Goal: Transaction & Acquisition: Purchase product/service

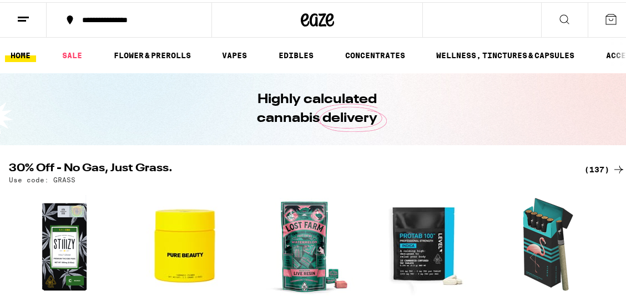
click at [612, 166] on icon at bounding box center [618, 167] width 13 height 13
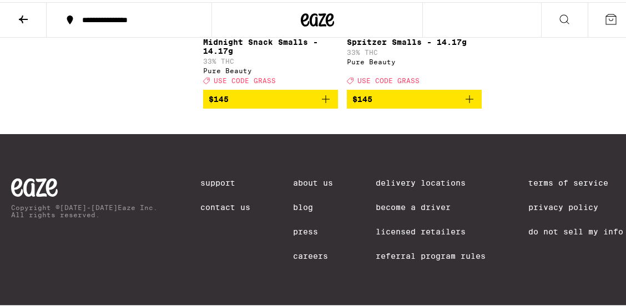
scroll to position [9778, 0]
click at [547, 16] on button at bounding box center [564, 18] width 47 height 35
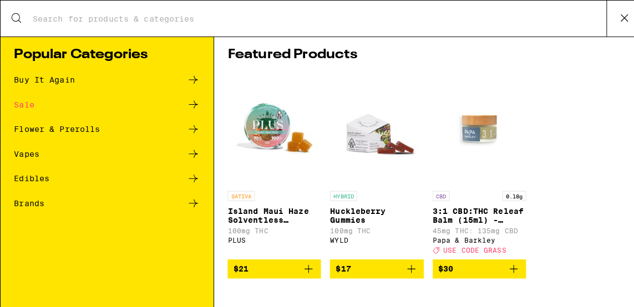
scroll to position [0, 0]
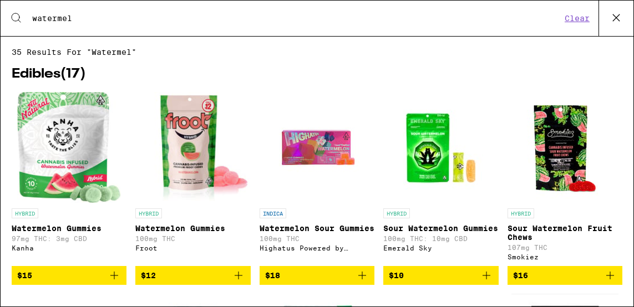
type input "watermel"
click at [193, 229] on p "Watermelon Gummies" at bounding box center [192, 228] width 115 height 9
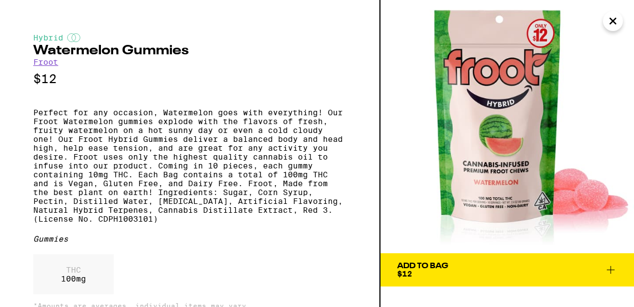
click at [612, 270] on icon at bounding box center [611, 270] width 8 height 8
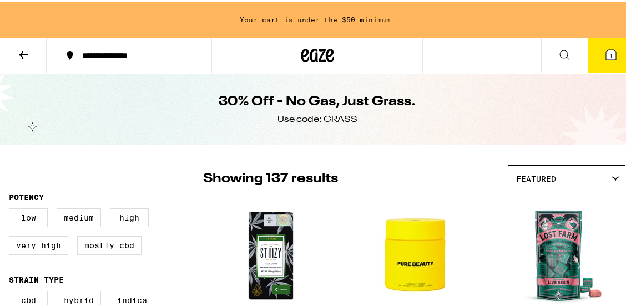
click at [606, 52] on icon at bounding box center [611, 53] width 10 height 10
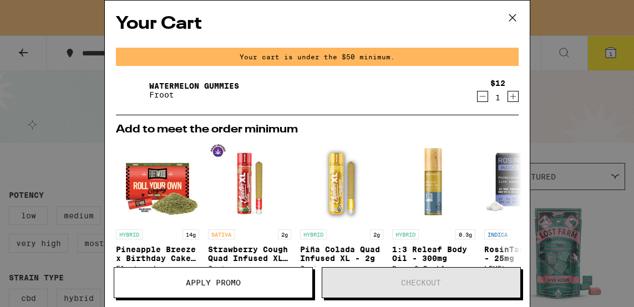
click at [508, 98] on icon "Increment" at bounding box center [513, 96] width 10 height 13
click at [510, 95] on icon "Increment" at bounding box center [513, 97] width 6 height 6
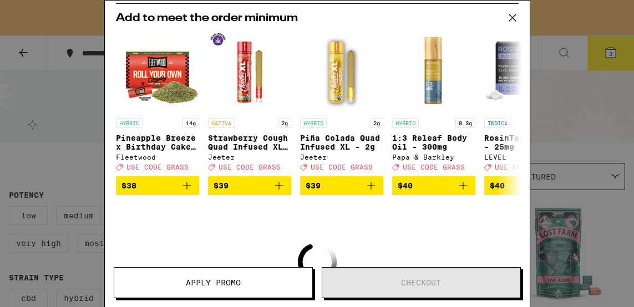
scroll to position [104, 0]
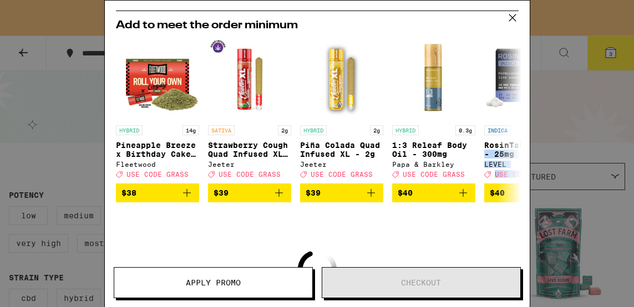
drag, startPoint x: 529, startPoint y: 147, endPoint x: 539, endPoint y: 186, distance: 40.5
click at [539, 186] on div "Your Cart Your cart is under the $50 minimum. Watermelon Gummies Froot $12 3 Ad…" at bounding box center [317, 153] width 634 height 307
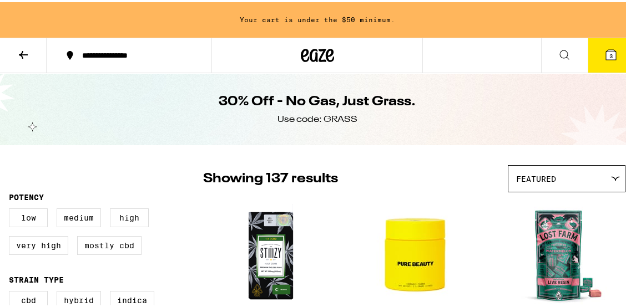
click at [609, 53] on span "3" at bounding box center [610, 53] width 3 height 7
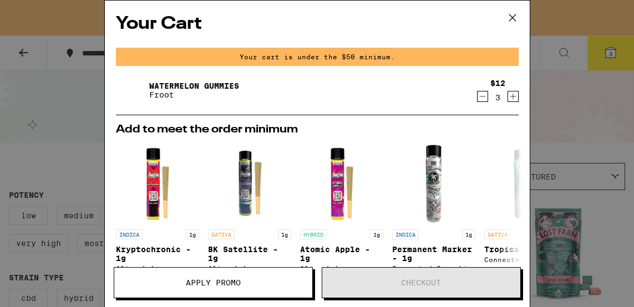
click at [510, 16] on icon at bounding box center [512, 17] width 7 height 7
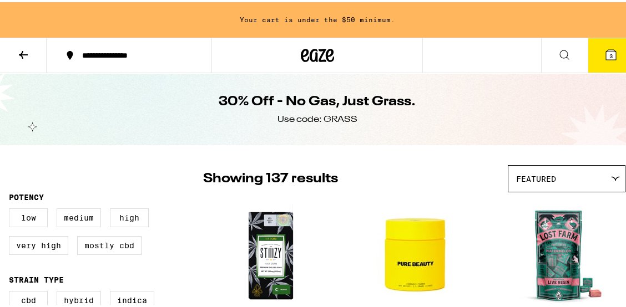
click at [461, 54] on div "**********" at bounding box center [317, 54] width 634 height 36
click at [558, 50] on icon at bounding box center [564, 52] width 13 height 13
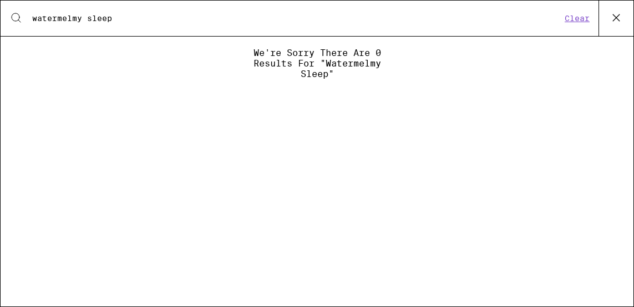
type input "watermelmy sleep"
click at [579, 19] on button "Clear" at bounding box center [578, 18] width 32 height 10
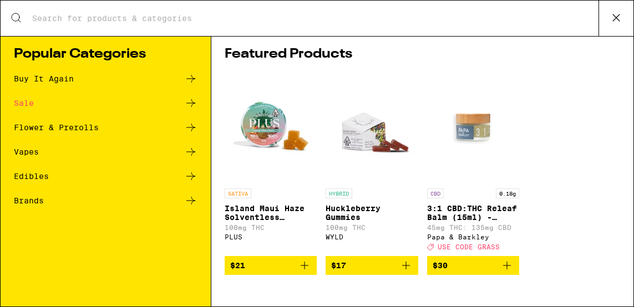
click at [101, 13] on input "Search for Products" at bounding box center [315, 18] width 567 height 10
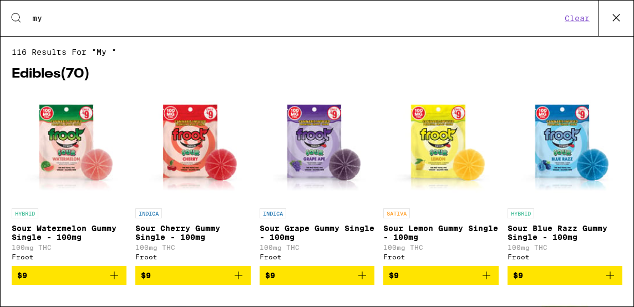
type input "My Sleep"
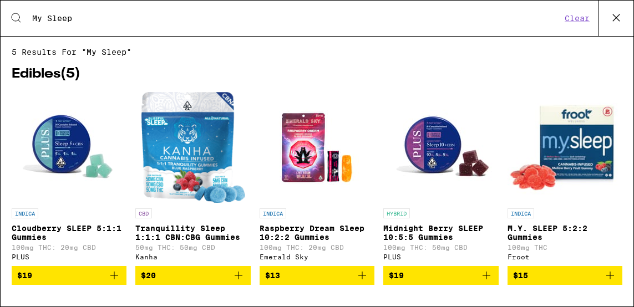
scroll to position [8, 0]
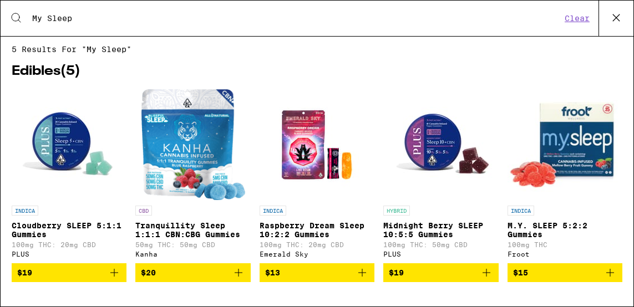
click at [538, 272] on span "$15" at bounding box center [565, 272] width 104 height 13
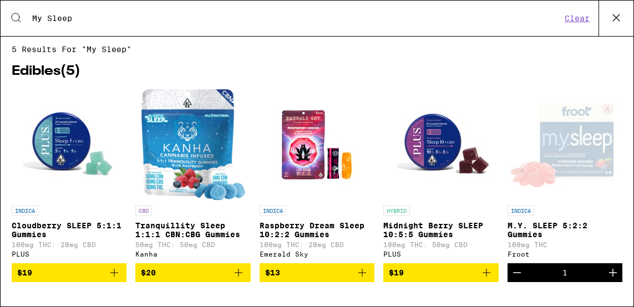
click at [607, 271] on icon "Increment" at bounding box center [613, 272] width 13 height 13
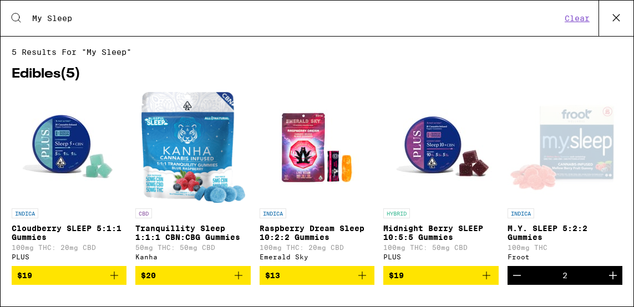
click at [576, 19] on button "Clear" at bounding box center [578, 18] width 32 height 10
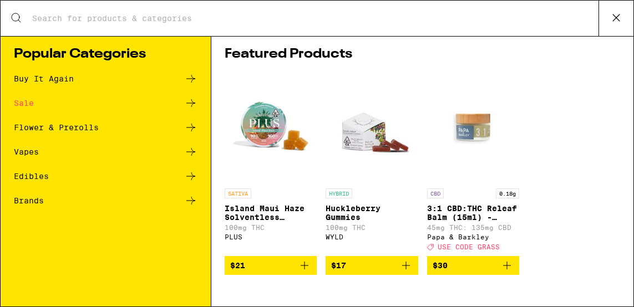
click at [614, 17] on icon at bounding box center [616, 17] width 17 height 17
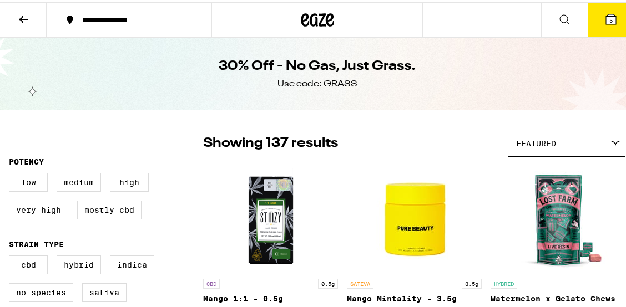
click at [609, 18] on span "5" at bounding box center [610, 18] width 3 height 7
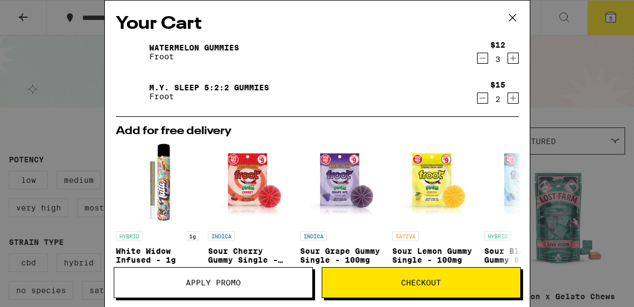
click at [508, 100] on icon "Increment" at bounding box center [513, 98] width 10 height 13
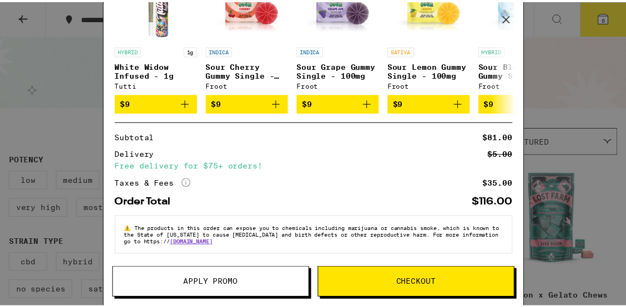
scroll to position [69, 0]
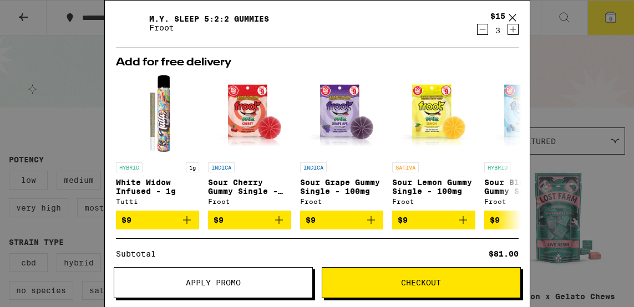
click at [408, 279] on span "Checkout" at bounding box center [421, 283] width 40 height 8
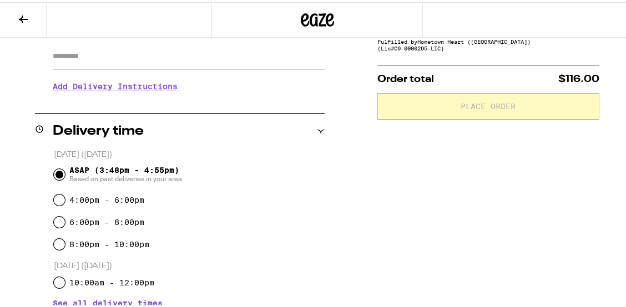
scroll to position [200, 0]
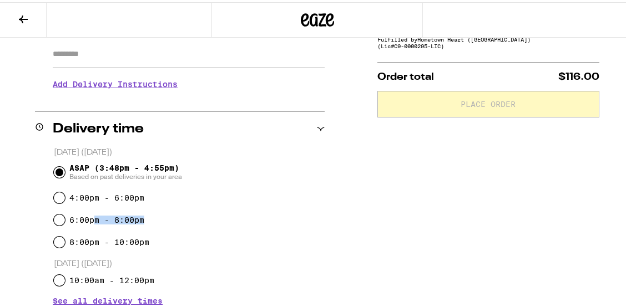
drag, startPoint x: 92, startPoint y: 218, endPoint x: 158, endPoint y: 218, distance: 65.5
click at [158, 218] on div "6:00pm - 8:00pm" at bounding box center [189, 218] width 271 height 22
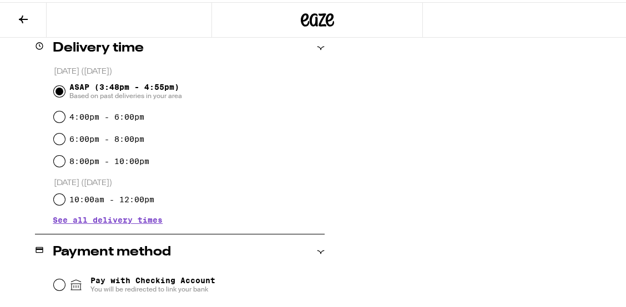
scroll to position [281, 0]
click at [155, 219] on span "See all delivery times" at bounding box center [108, 218] width 110 height 8
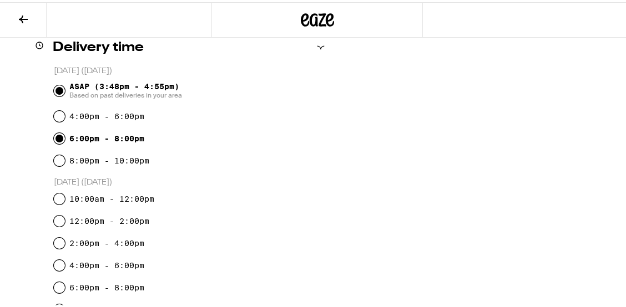
click at [58, 135] on input "6:00pm - 8:00pm" at bounding box center [59, 136] width 11 height 11
radio input "true"
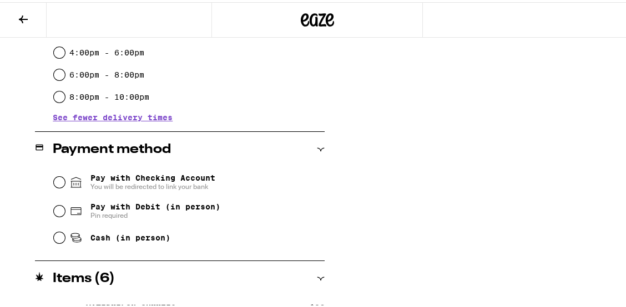
scroll to position [499, 0]
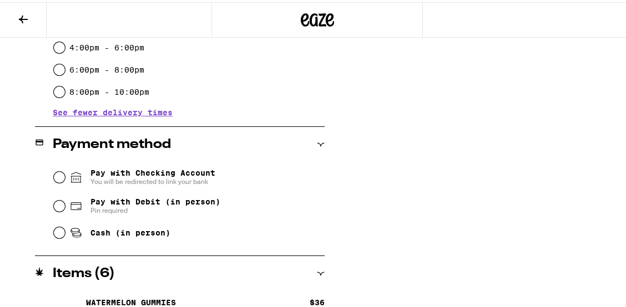
click at [22, 16] on icon at bounding box center [23, 17] width 9 height 8
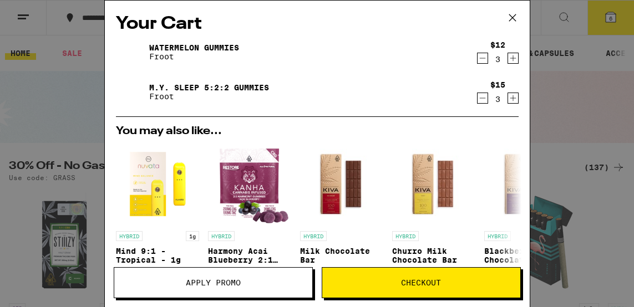
click at [478, 98] on icon "Decrement" at bounding box center [483, 98] width 10 height 13
click at [478, 99] on icon "Decrement" at bounding box center [483, 98] width 10 height 13
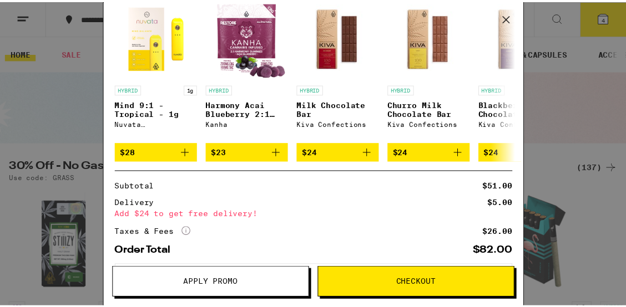
scroll to position [203, 0]
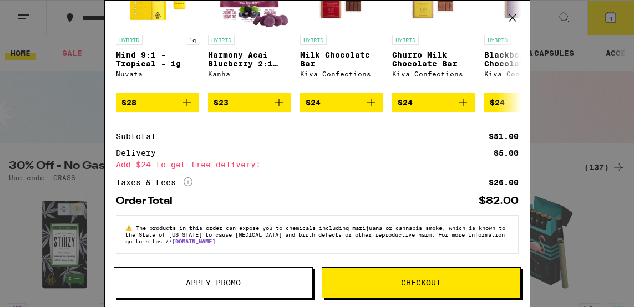
click at [348, 281] on span "Checkout" at bounding box center [421, 283] width 198 height 8
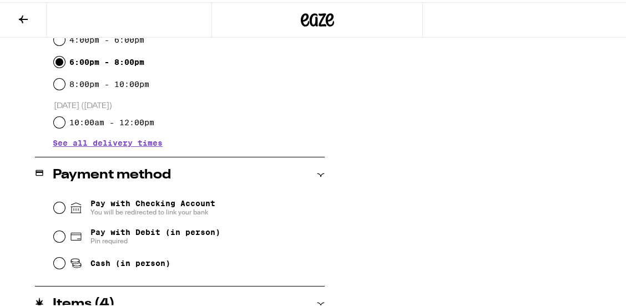
scroll to position [357, 0]
click at [59, 234] on input "Pay with Debit (in person) Pin required" at bounding box center [59, 235] width 11 height 11
radio input "true"
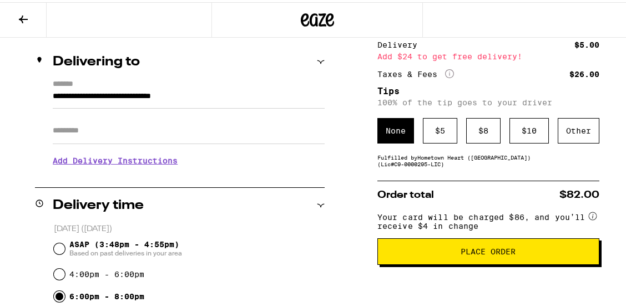
scroll to position [129, 0]
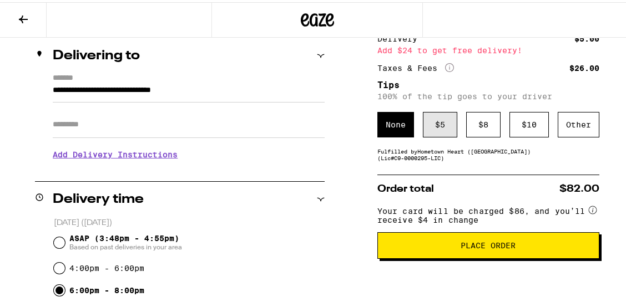
click at [434, 124] on div "$ 5" at bounding box center [440, 123] width 34 height 26
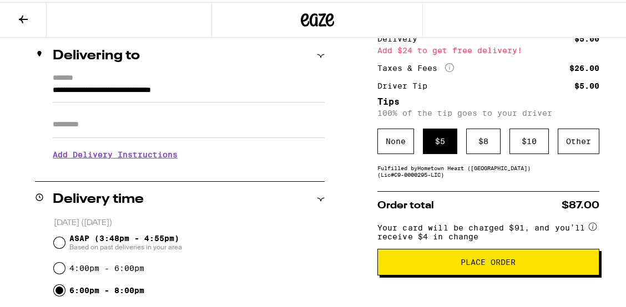
click at [469, 263] on span "Place Order" at bounding box center [488, 260] width 55 height 8
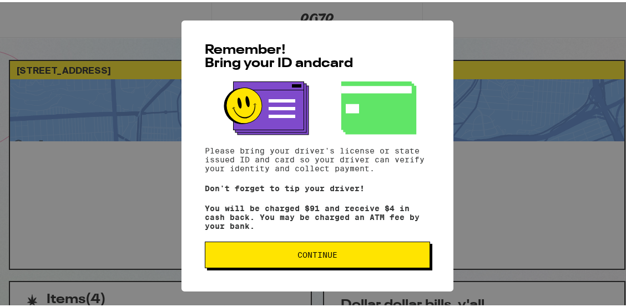
click at [324, 256] on span "Continue" at bounding box center [317, 253] width 40 height 8
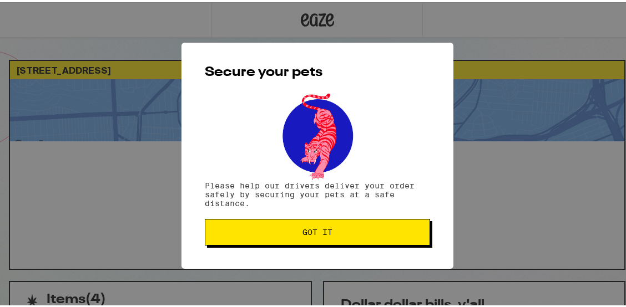
click at [310, 234] on span "Got it" at bounding box center [317, 230] width 30 height 8
